Goal: Transaction & Acquisition: Obtain resource

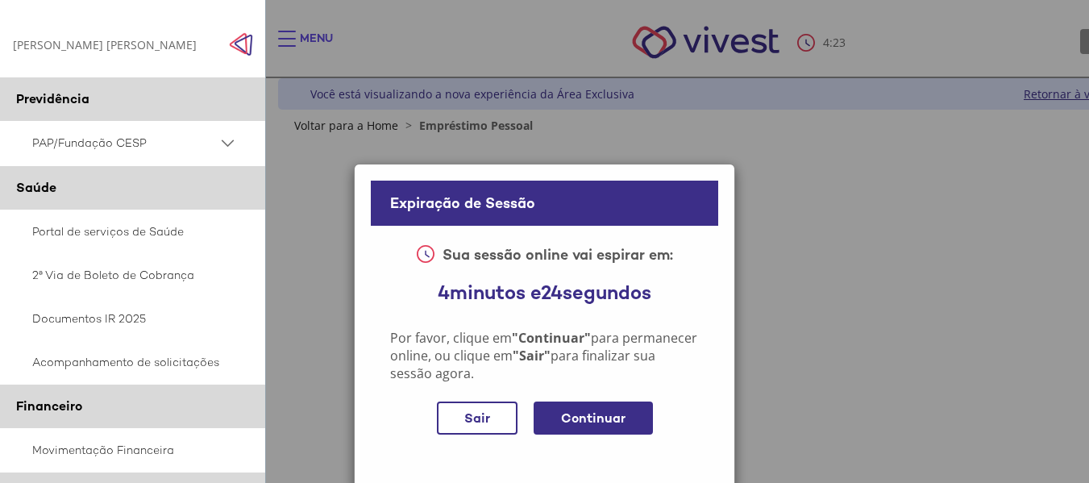
scroll to position [0, 26]
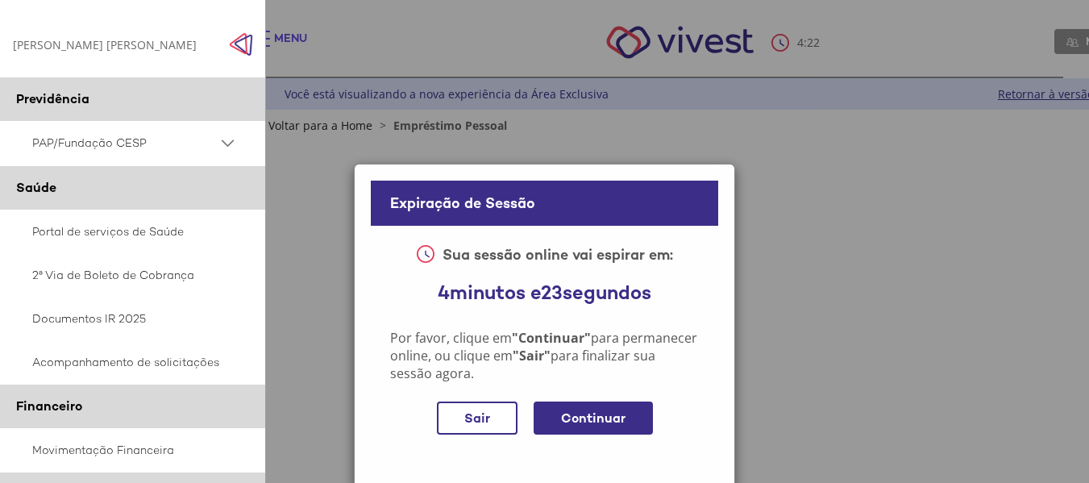
click at [604, 418] on div "Continuar" at bounding box center [593, 417] width 119 height 33
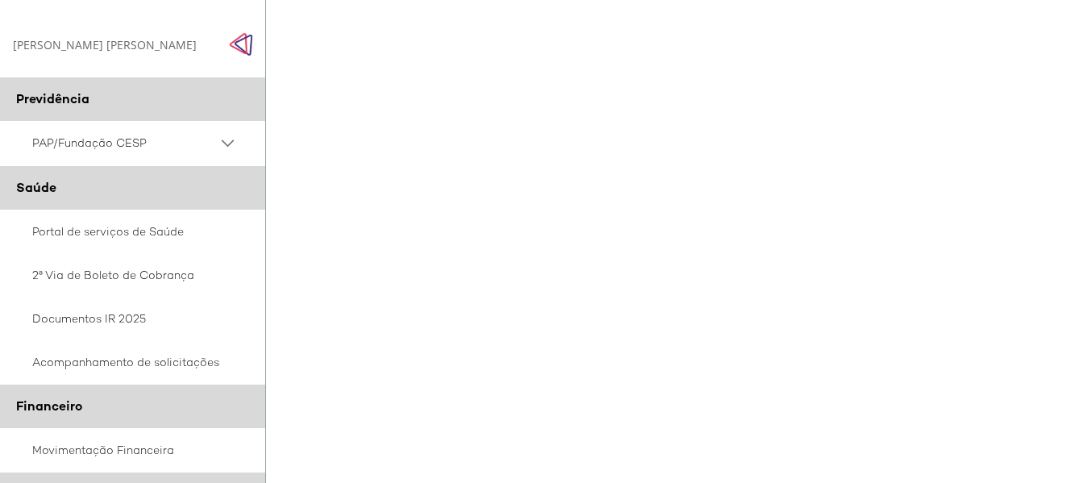
scroll to position [826, 26]
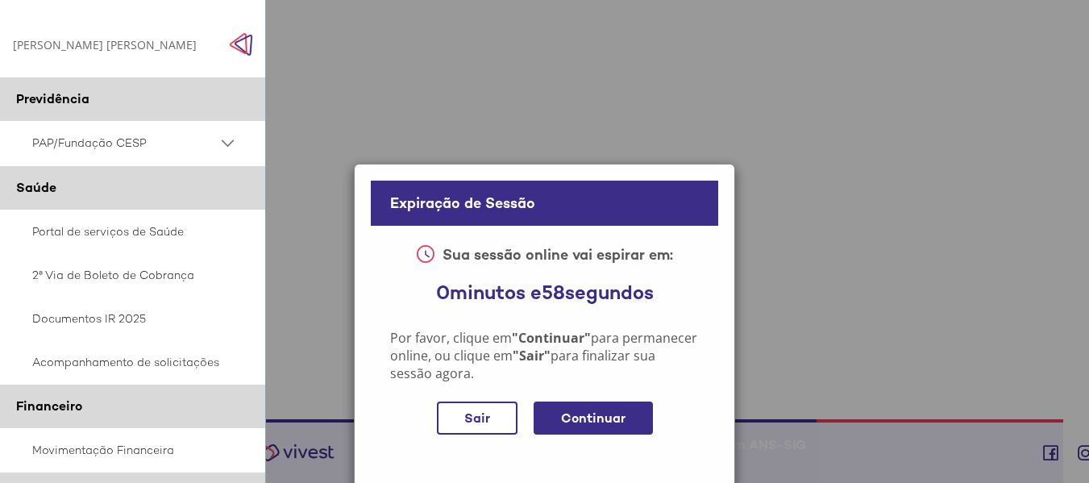
click at [591, 421] on div "Continuar" at bounding box center [593, 417] width 119 height 33
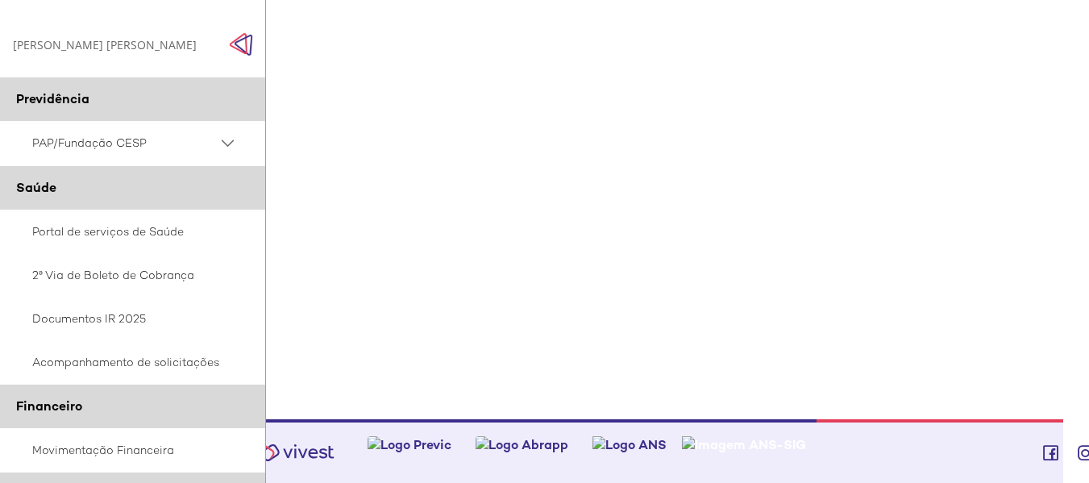
scroll to position [0, 26]
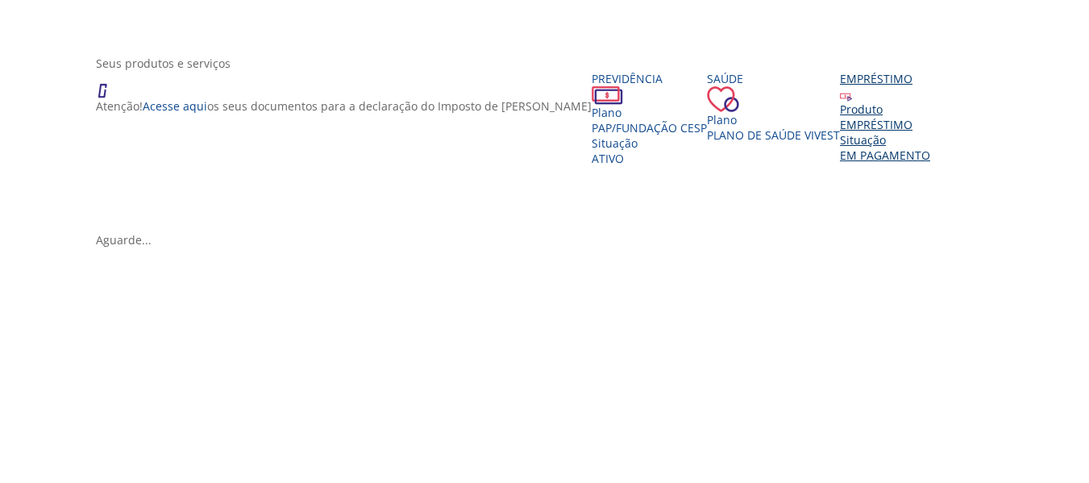
scroll to position [322, 0]
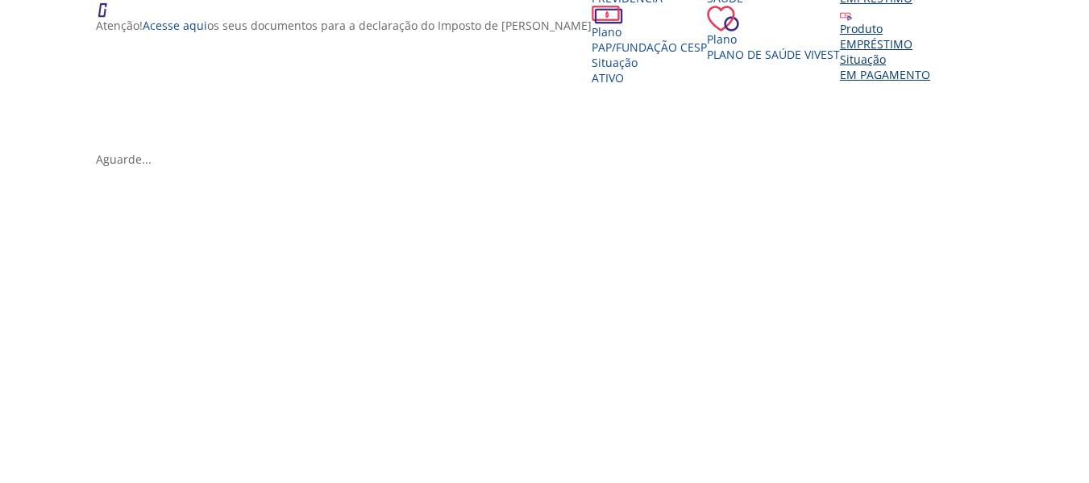
click at [840, 52] on div "EMPRÉSTIMO" at bounding box center [885, 43] width 90 height 15
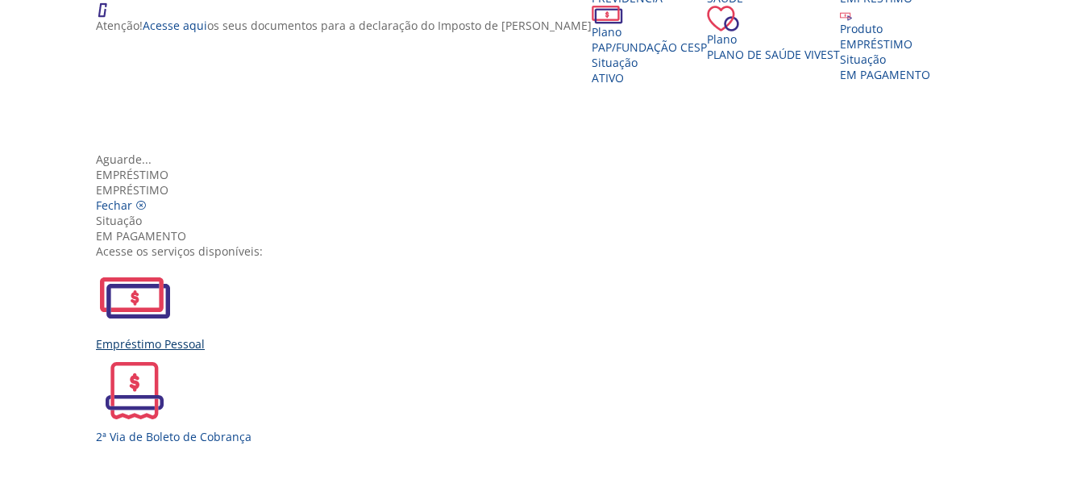
click at [173, 259] on img "Vivest" at bounding box center [134, 297] width 77 height 77
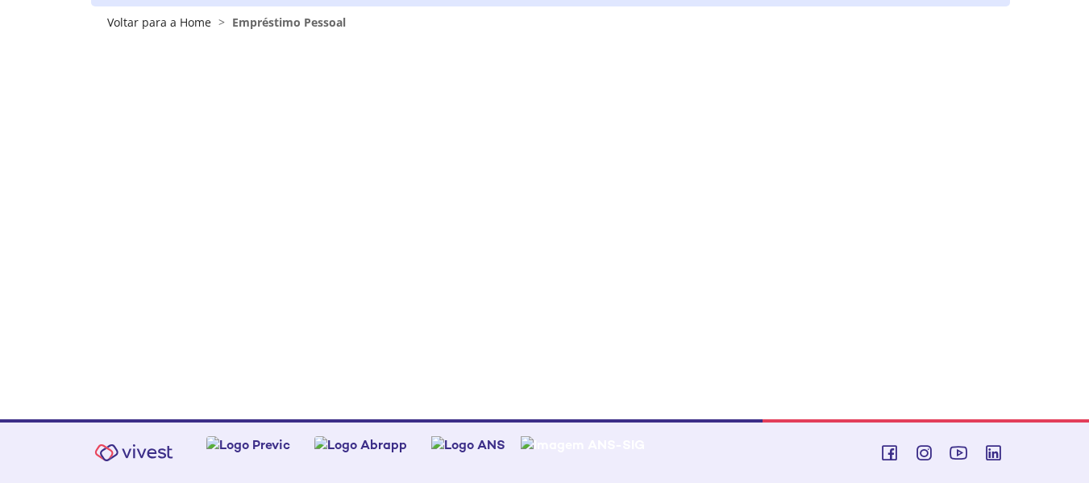
scroll to position [103, 0]
